Goal: Information Seeking & Learning: Compare options

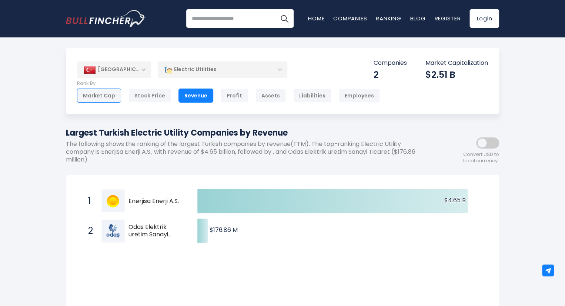
click at [101, 93] on div "Market Cap" at bounding box center [99, 95] width 44 height 14
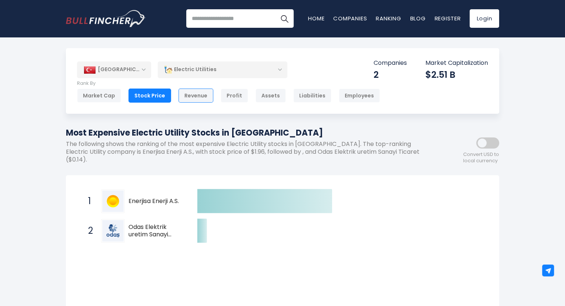
click at [192, 95] on div "Revenue" at bounding box center [195, 95] width 35 height 14
